Goal: Navigation & Orientation: Find specific page/section

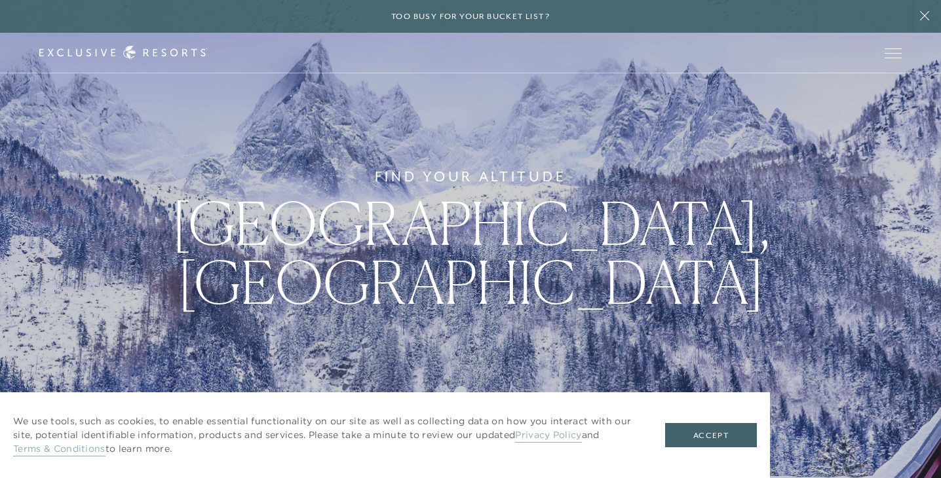
scroll to position [474, 0]
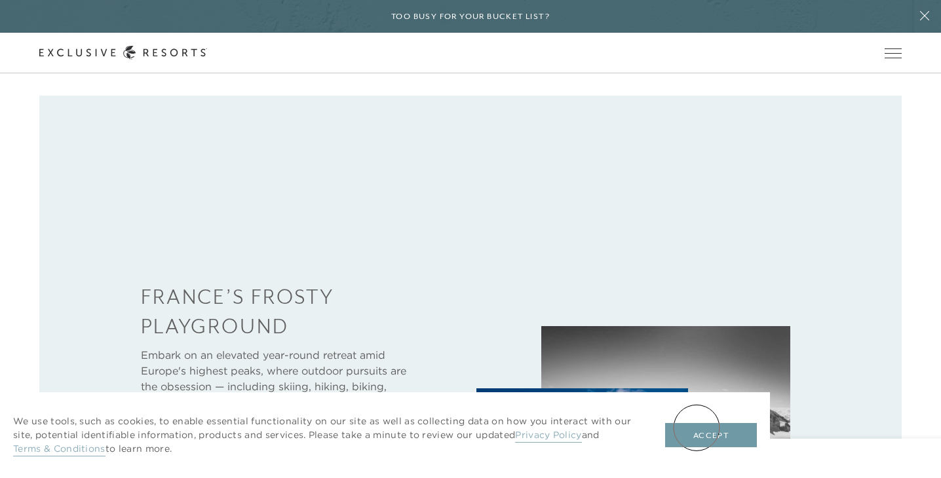
click at [710, 439] on button "Accept" at bounding box center [711, 435] width 92 height 25
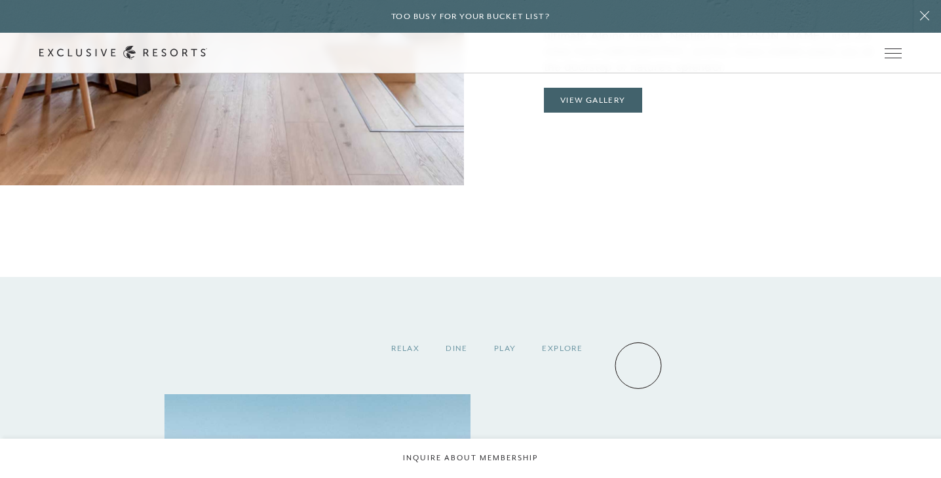
scroll to position [1374, 0]
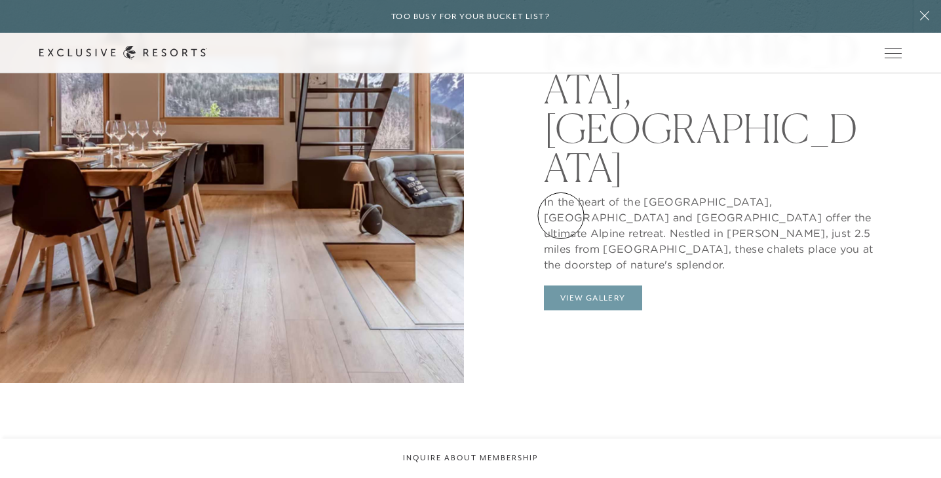
click at [561, 286] on button "View Gallery" at bounding box center [593, 298] width 98 height 25
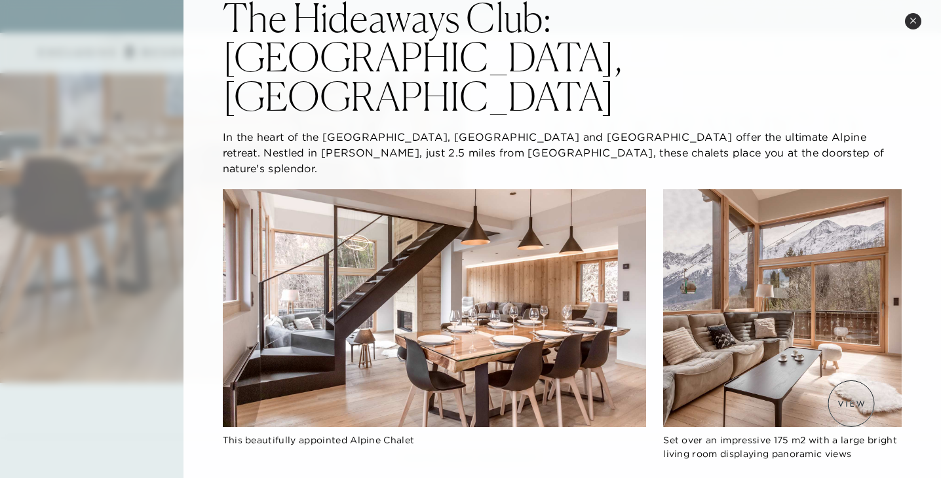
scroll to position [0, 0]
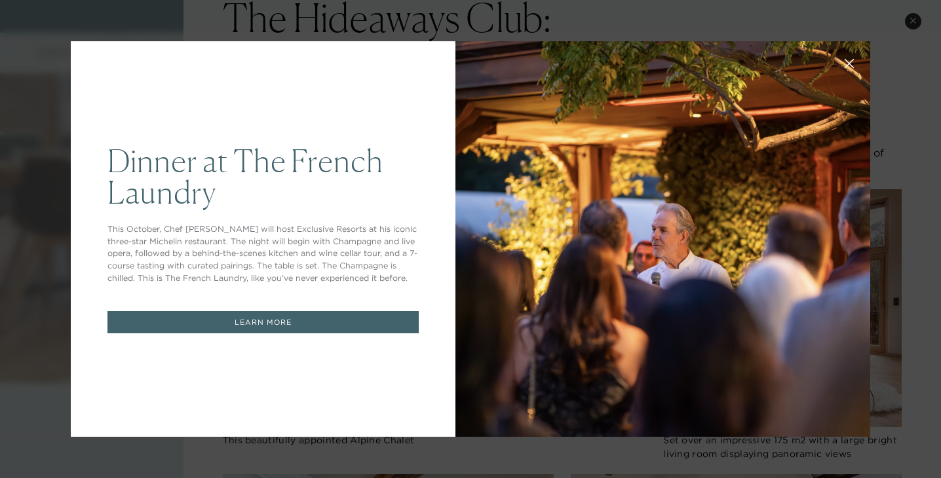
click at [842, 64] on button at bounding box center [848, 62] width 31 height 31
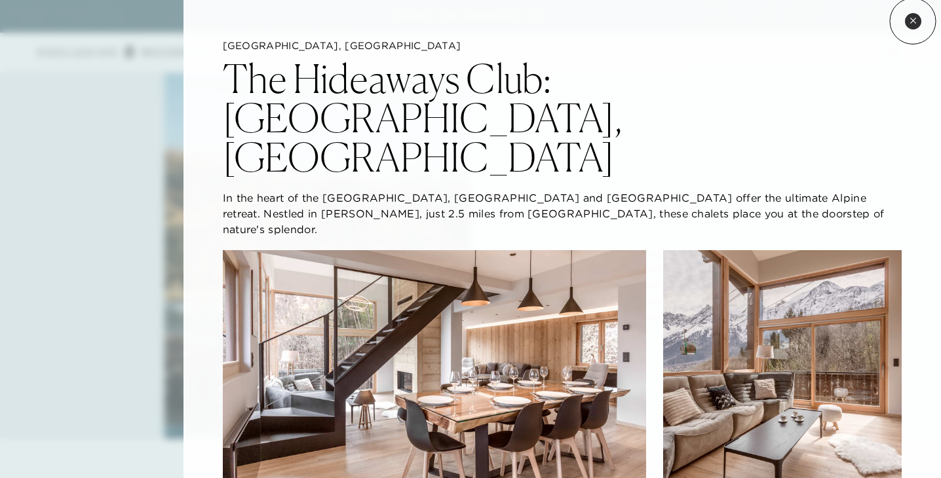
click at [913, 21] on icon at bounding box center [912, 20] width 5 height 5
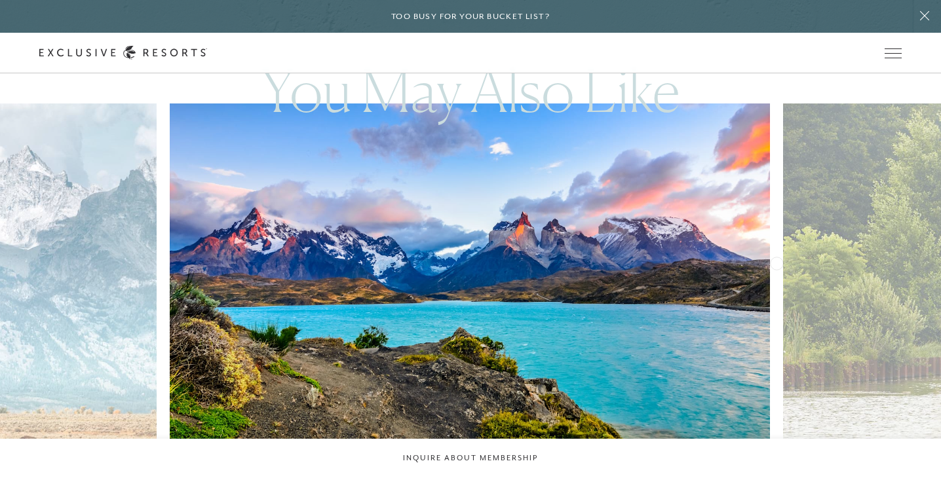
scroll to position [2559, 0]
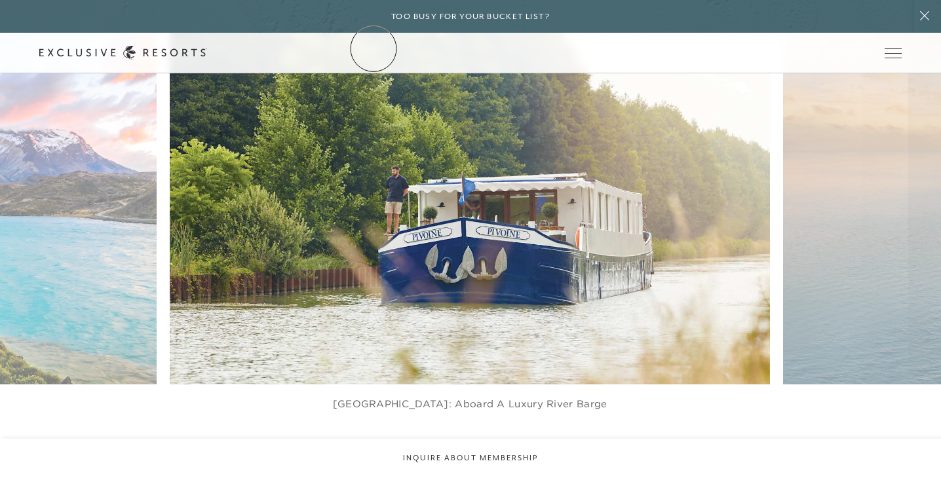
click at [0, 0] on link "The Collection" at bounding box center [0, 0] width 0 height 0
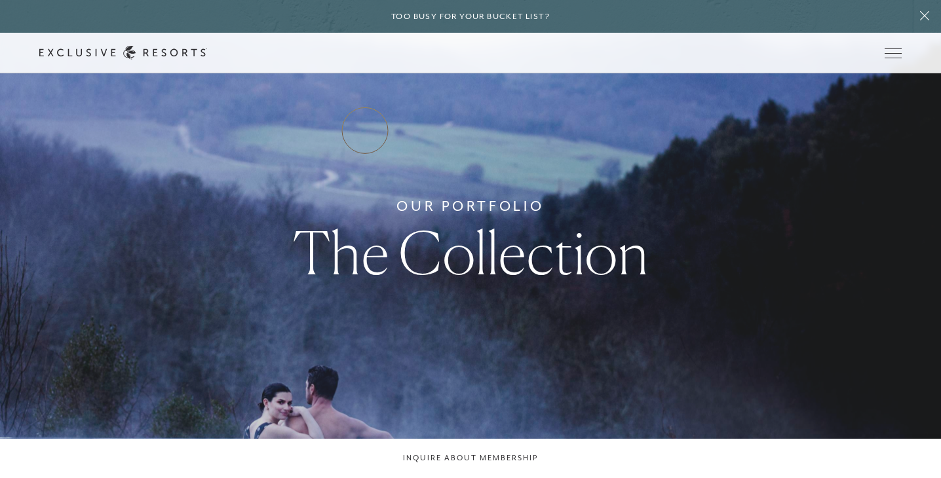
click at [0, 0] on link "Residence Collection" at bounding box center [0, 0] width 0 height 0
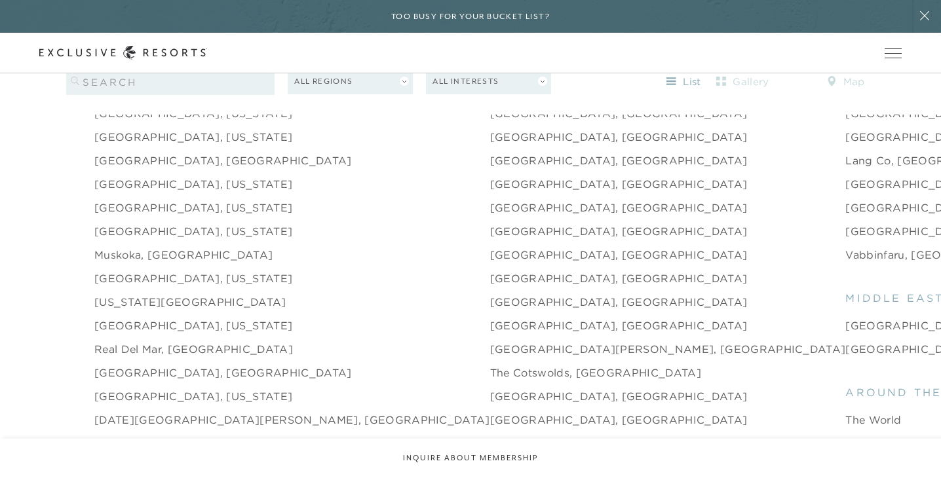
scroll to position [1772, 0]
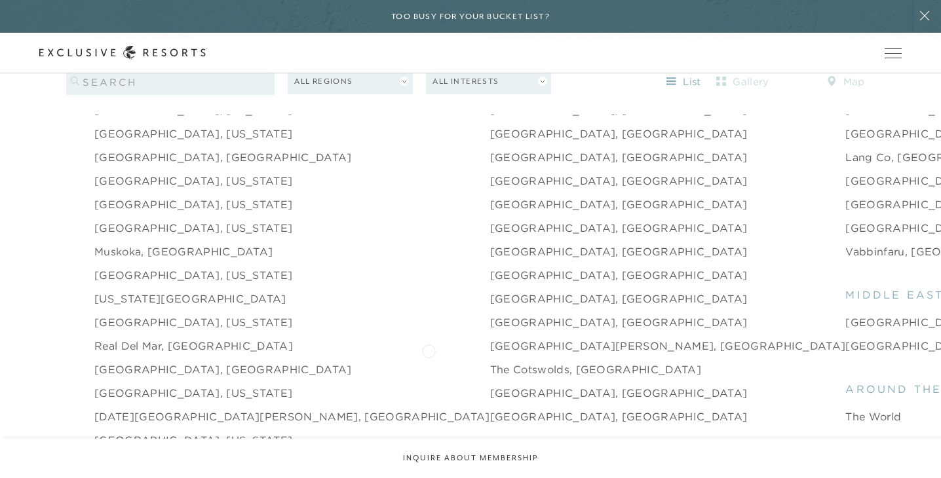
click at [490, 362] on link "The Cotswolds, [GEOGRAPHIC_DATA]" at bounding box center [595, 370] width 211 height 16
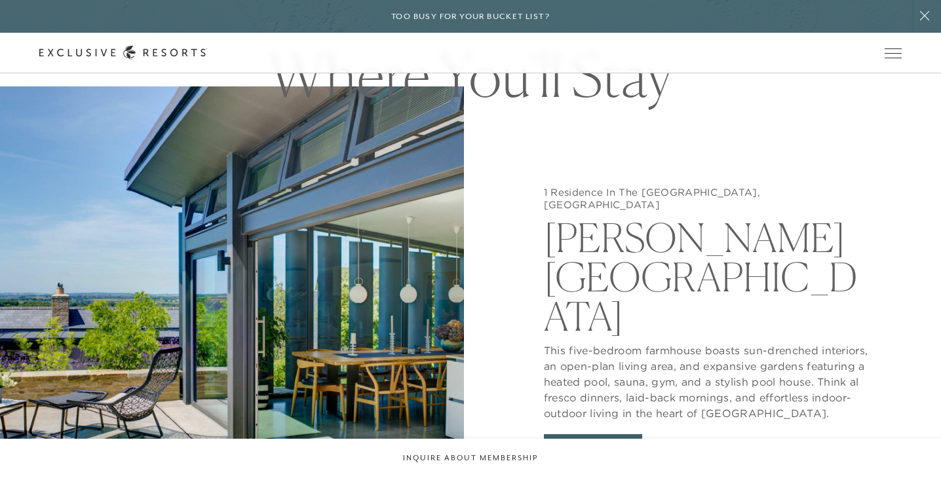
scroll to position [1275, 0]
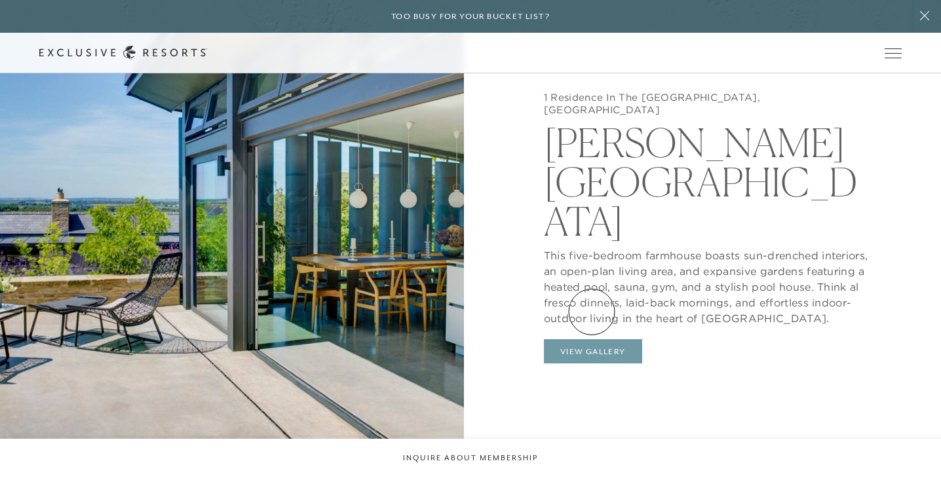
click at [592, 339] on button "View Gallery" at bounding box center [593, 351] width 98 height 25
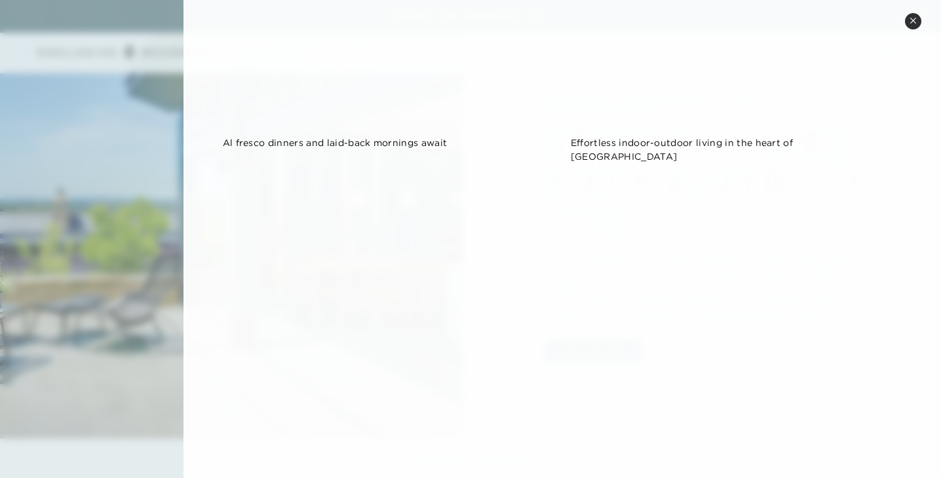
scroll to position [1458, 0]
